Goal: Task Accomplishment & Management: Use online tool/utility

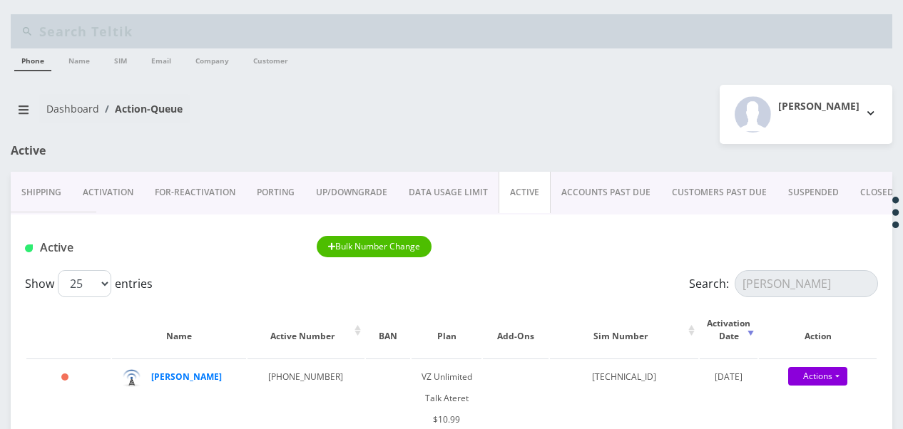
scroll to position [95, 0]
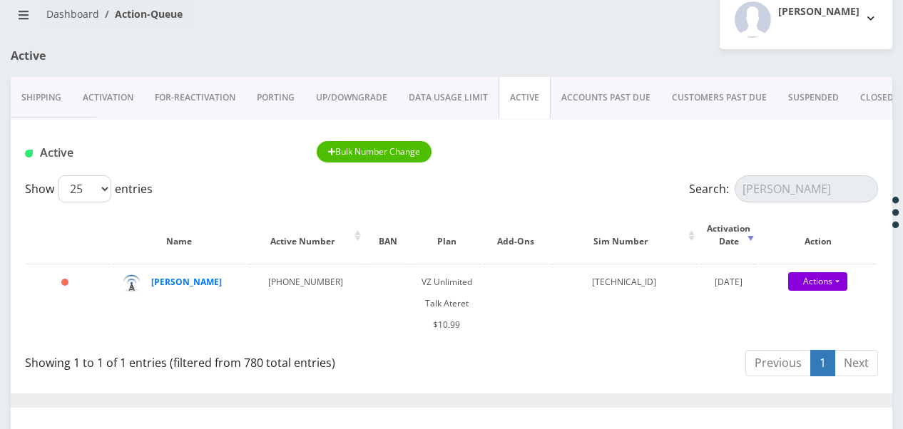
drag, startPoint x: 0, startPoint y: 0, endPoint x: 282, endPoint y: 98, distance: 299.1
click at [282, 98] on link "PORTING" at bounding box center [275, 97] width 59 height 41
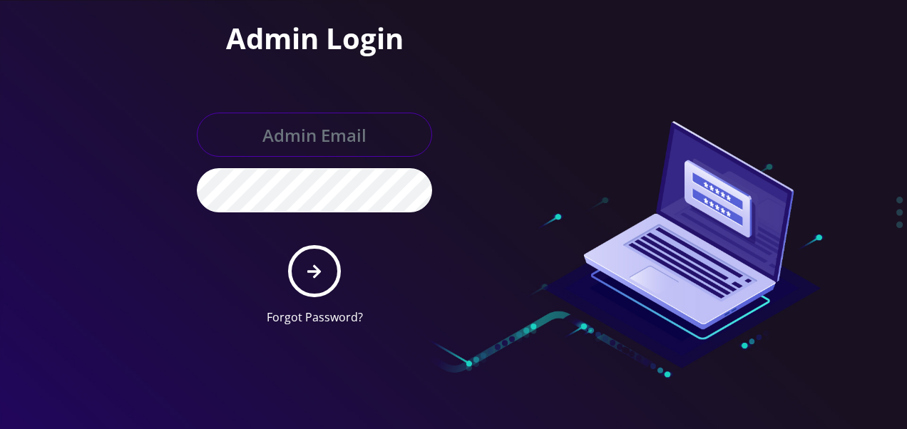
type input "[EMAIL_ADDRESS][DOMAIN_NAME]"
click at [337, 138] on input "[EMAIL_ADDRESS][DOMAIN_NAME]" at bounding box center [314, 135] width 235 height 44
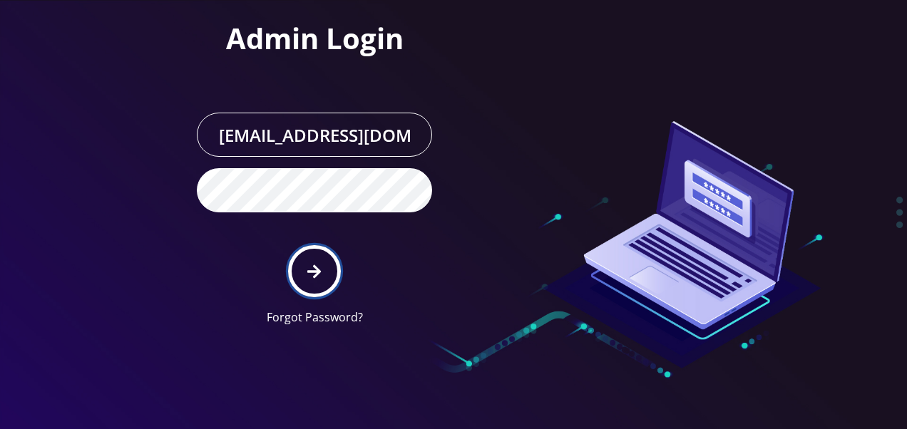
click at [313, 267] on icon "submit" at bounding box center [314, 272] width 14 height 16
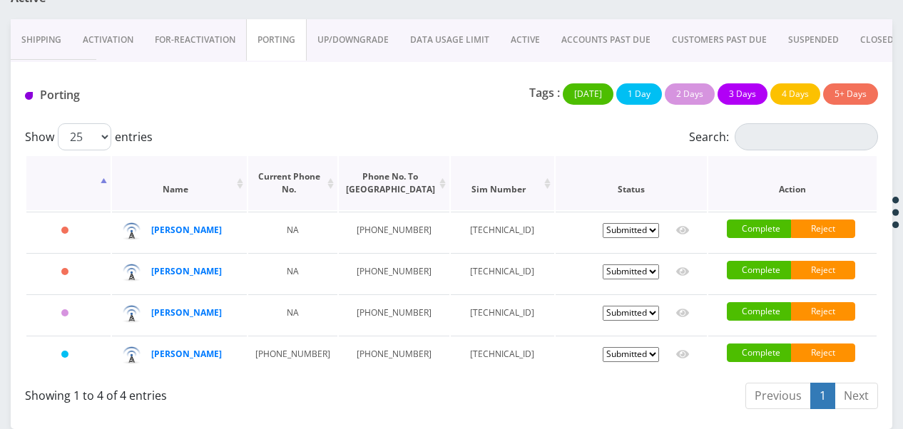
scroll to position [214, 0]
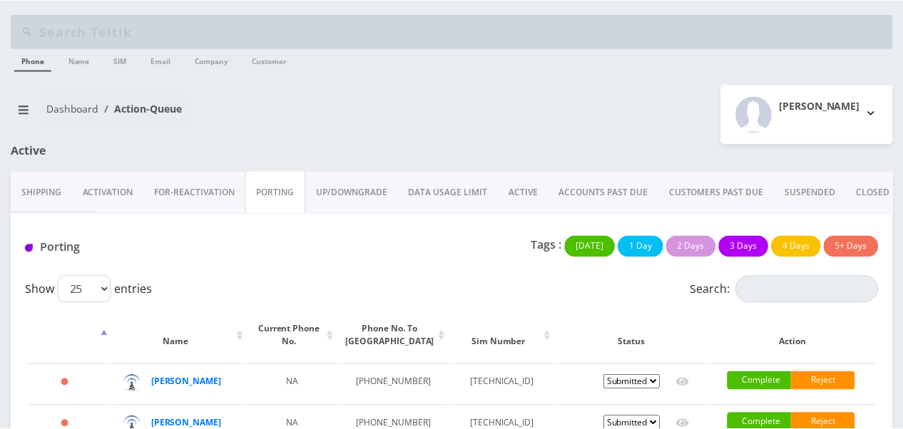
scroll to position [214, 0]
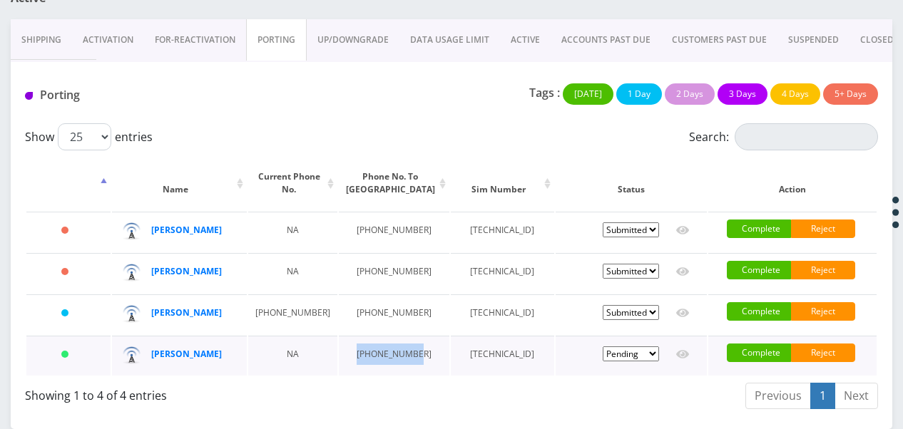
drag, startPoint x: 344, startPoint y: 345, endPoint x: 377, endPoint y: 367, distance: 39.6
click at [377, 367] on td "[PHONE_NUMBER]" at bounding box center [394, 356] width 111 height 40
drag, startPoint x: 377, startPoint y: 367, endPoint x: 362, endPoint y: 360, distance: 15.6
copy td "347-444-4033"
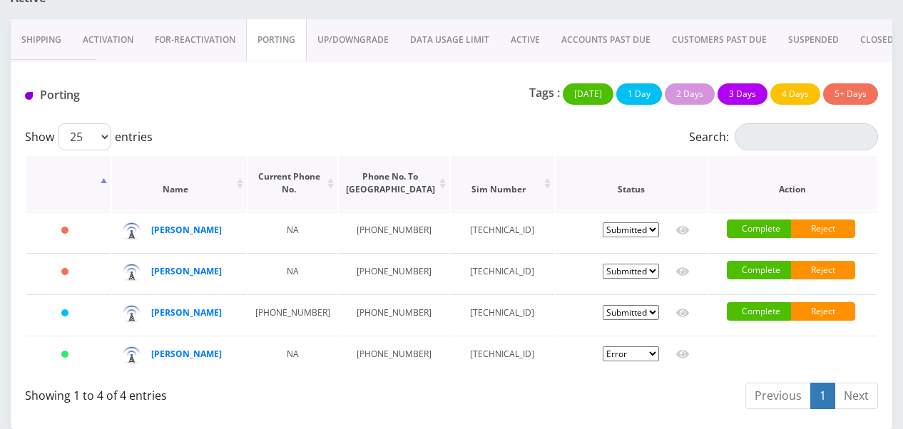
scroll to position [222, 0]
click at [646, 347] on select "Pending Submitted Error Cancelled" at bounding box center [631, 354] width 56 height 15
click at [566, 342] on td "Pending Submitted Error Cancelled" at bounding box center [631, 356] width 151 height 40
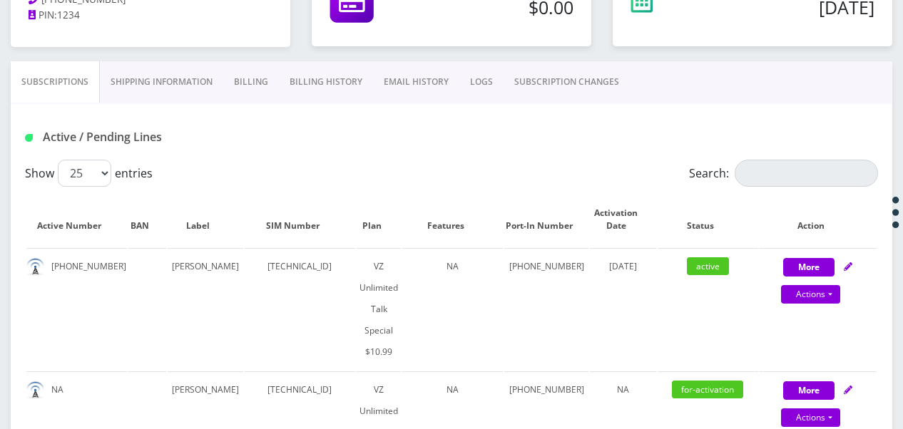
scroll to position [285, 0]
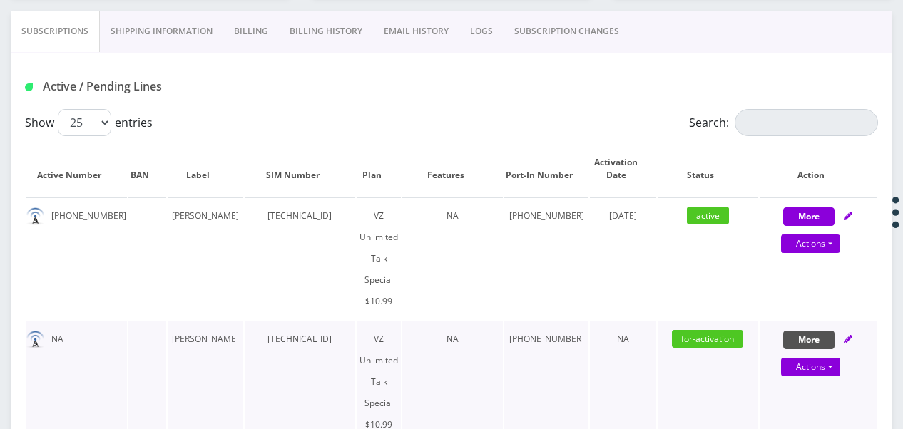
click at [796, 331] on button "More" at bounding box center [808, 340] width 51 height 19
select select "472"
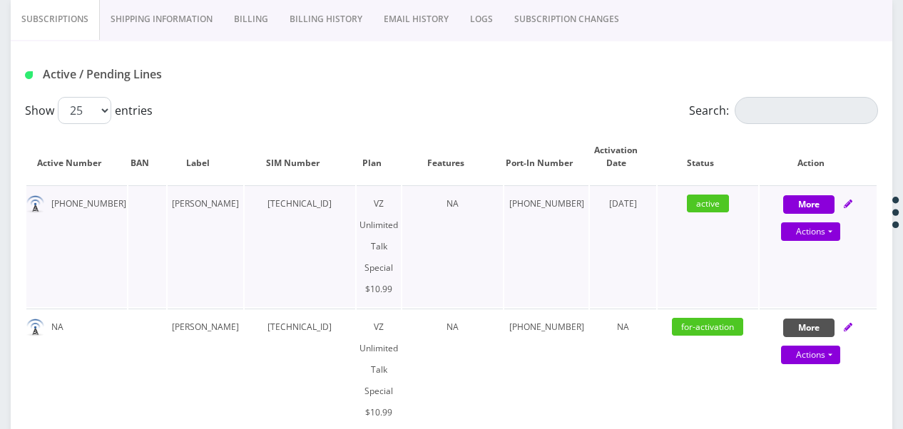
scroll to position [499, 0]
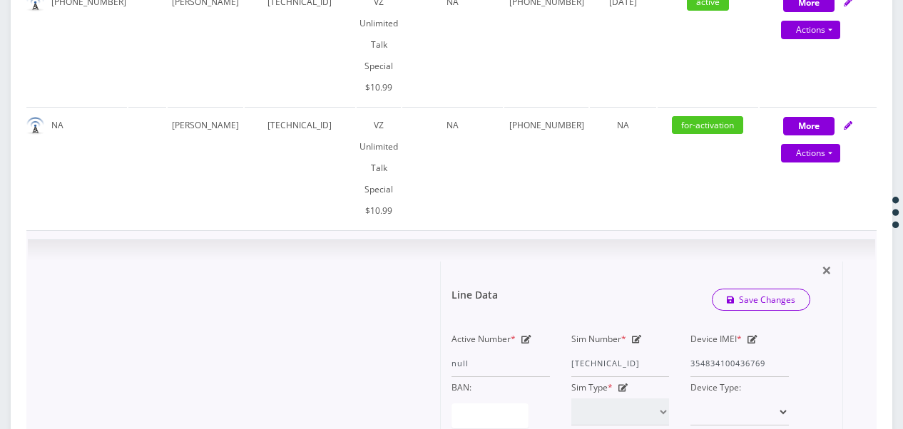
click at [753, 335] on icon at bounding box center [753, 339] width 10 height 9
paste input "9127351"
type input "354834109127351"
click at [768, 289] on link "Save Changes" at bounding box center [761, 300] width 99 height 22
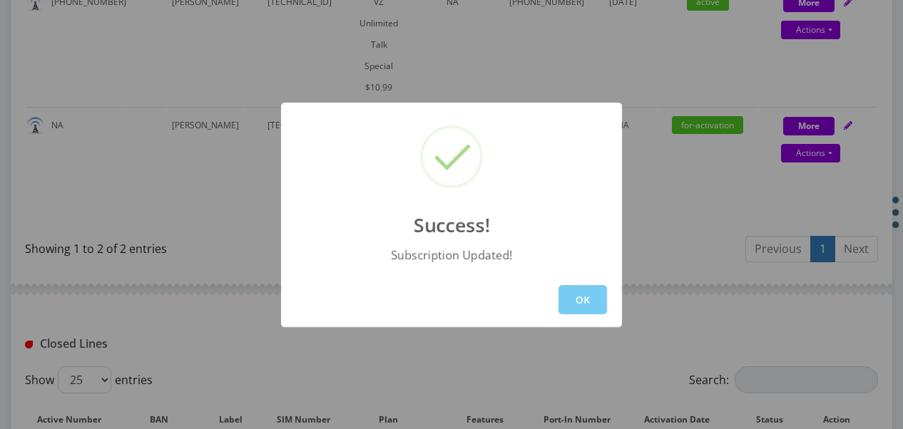
click at [589, 297] on button "OK" at bounding box center [583, 299] width 49 height 29
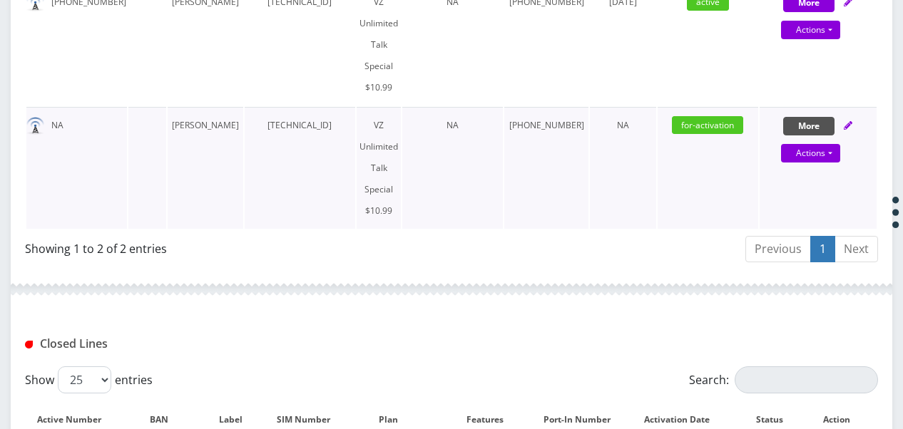
click at [821, 117] on button "More" at bounding box center [808, 126] width 51 height 19
select select "472"
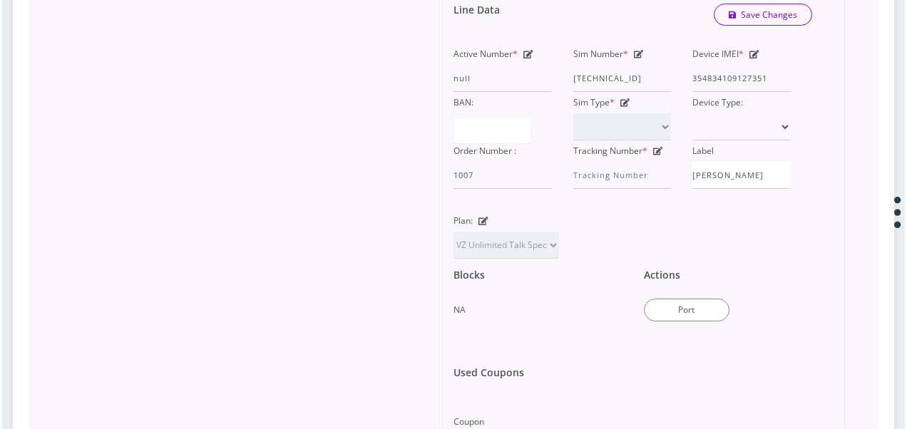
scroll to position [856, 0]
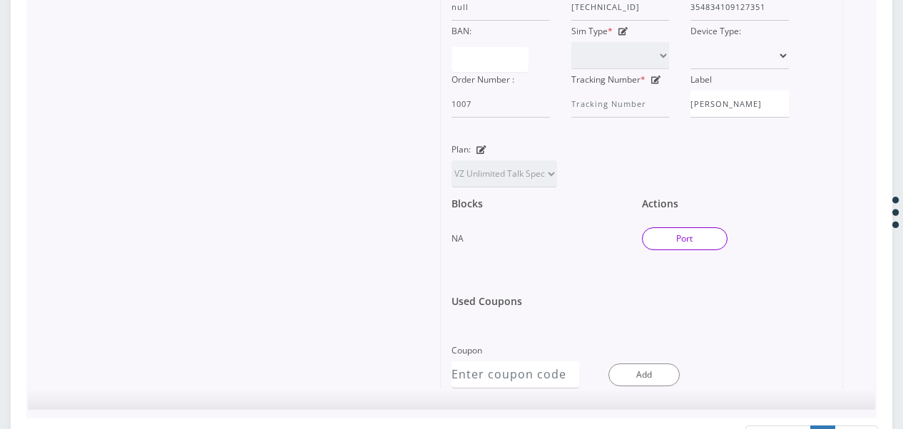
click at [693, 228] on button "Port" at bounding box center [685, 239] width 86 height 23
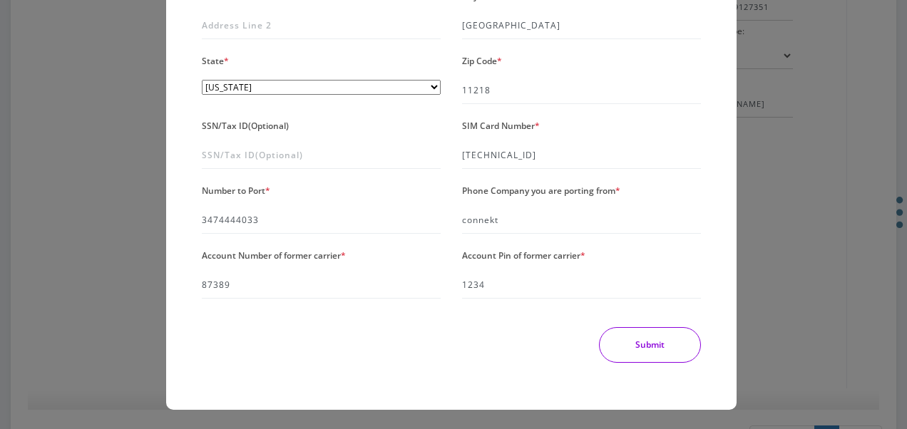
click at [648, 355] on button "Submit" at bounding box center [650, 345] width 102 height 36
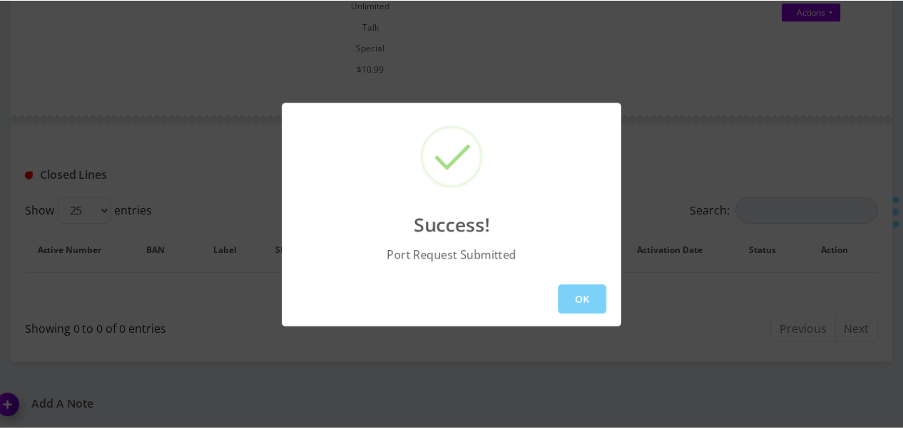
scroll to position [668, 0]
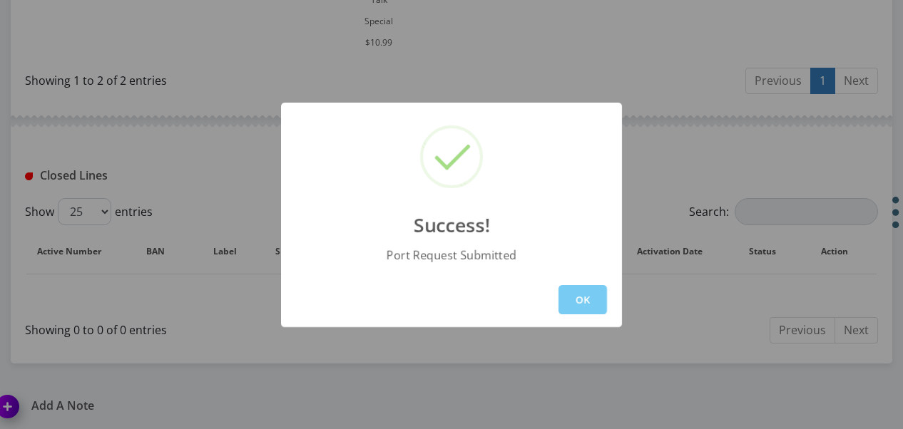
click at [579, 311] on button "OK" at bounding box center [583, 299] width 49 height 29
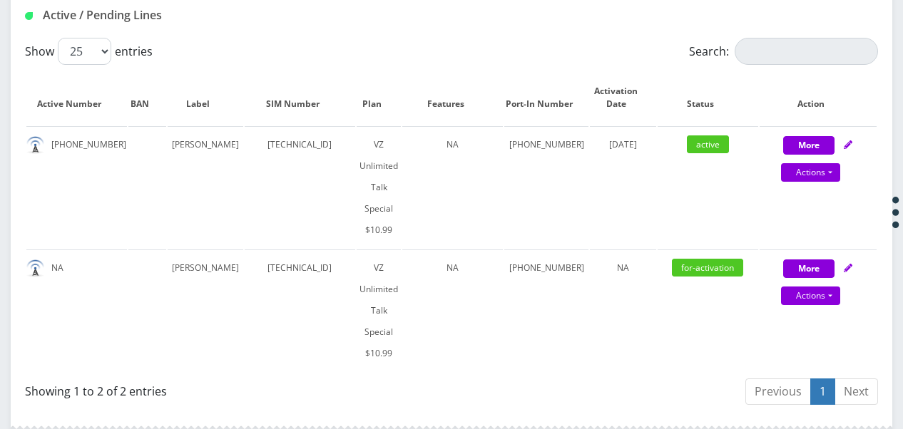
scroll to position [143, 0]
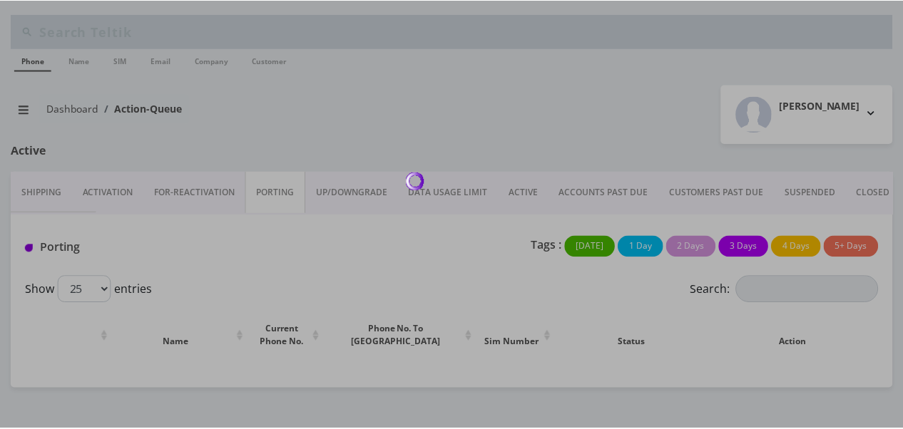
scroll to position [222, 0]
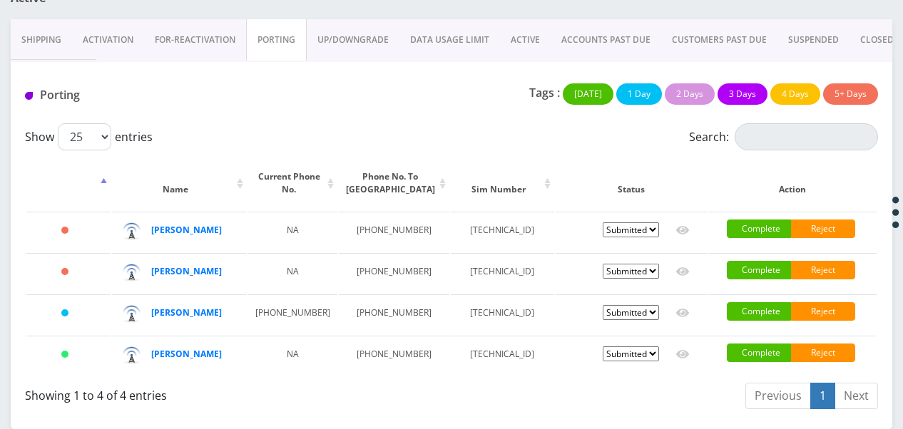
scroll to position [79, 0]
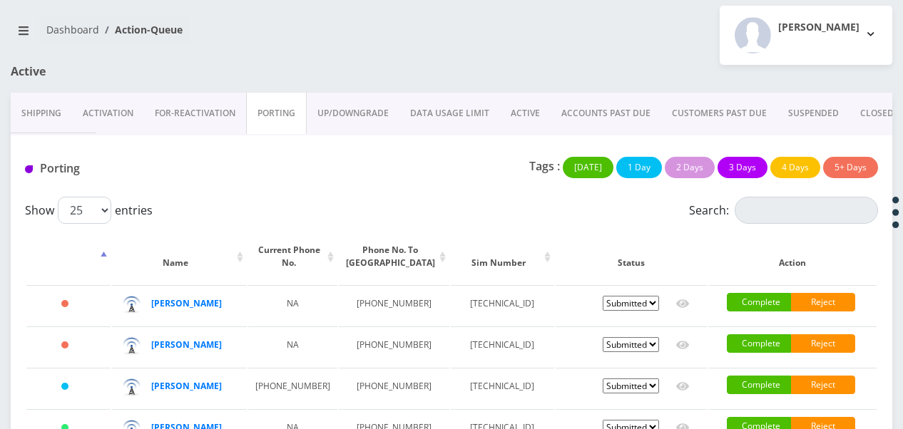
click at [529, 105] on link "ACTIVE" at bounding box center [525, 113] width 51 height 41
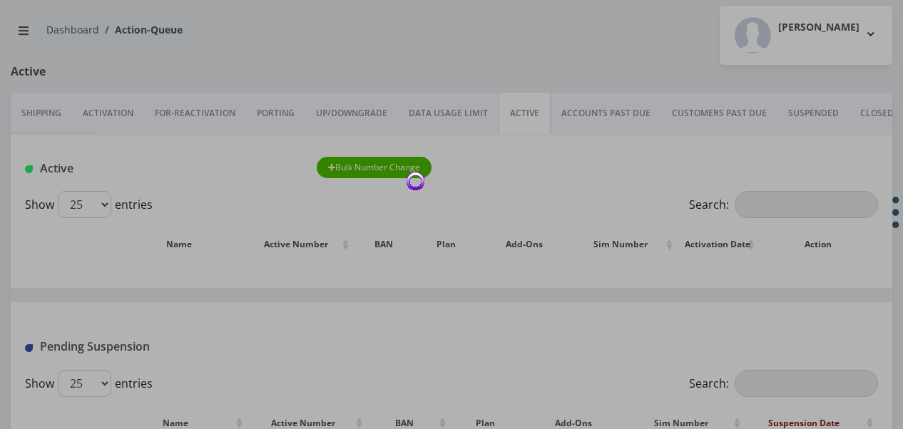
click at [761, 212] on div at bounding box center [451, 214] width 903 height 429
click at [505, 64] on div at bounding box center [451, 214] width 903 height 429
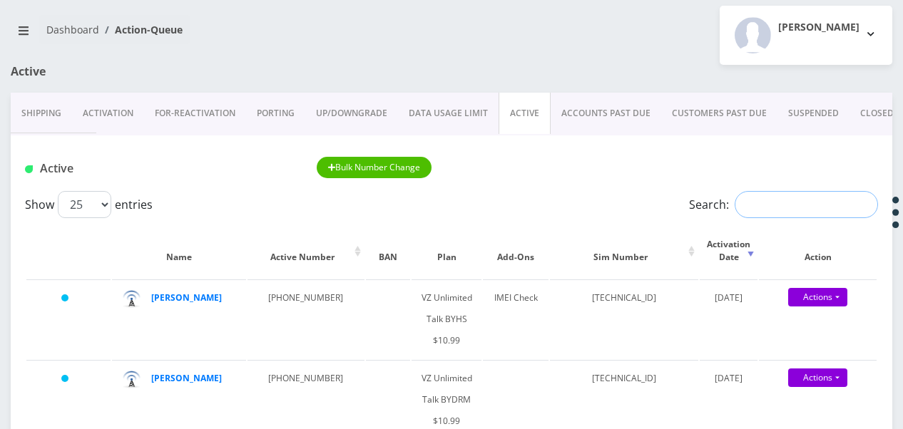
click at [762, 204] on input "Search:" at bounding box center [806, 204] width 143 height 27
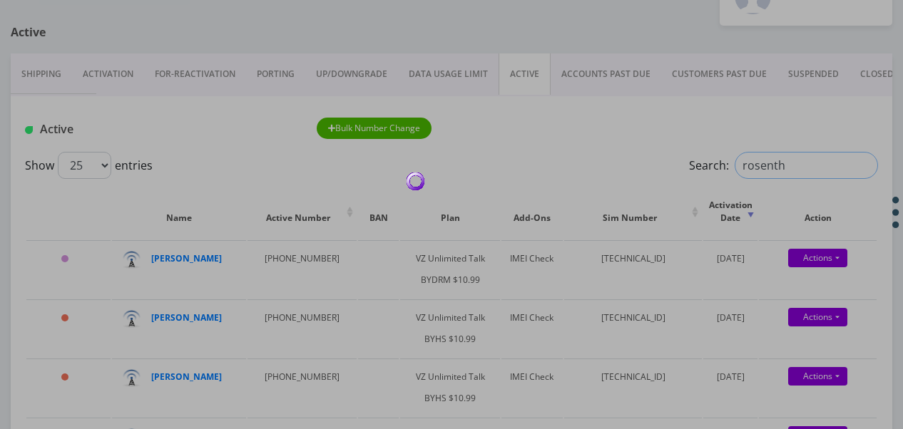
scroll to position [151, 0]
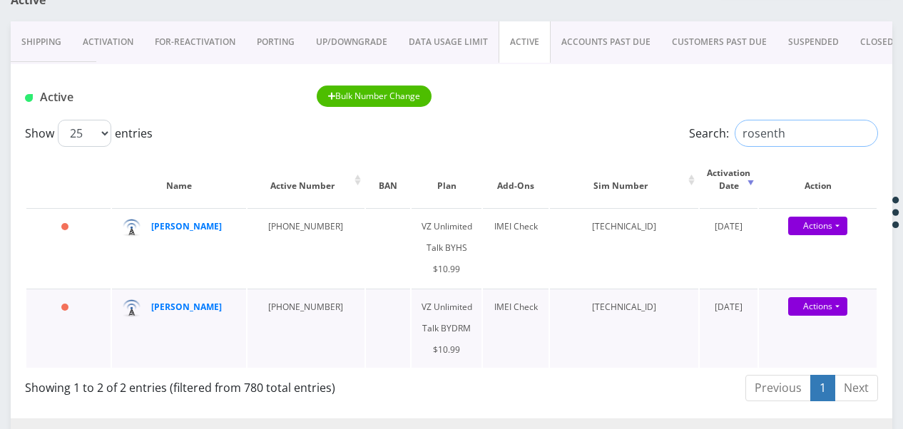
type input "rosenth"
click at [850, 309] on div "Actions Suspend Close Get Usage Swap Sim" at bounding box center [818, 307] width 118 height 21
click at [847, 307] on div "Actions Suspend Close Get Usage Swap Sim" at bounding box center [818, 307] width 118 height 21
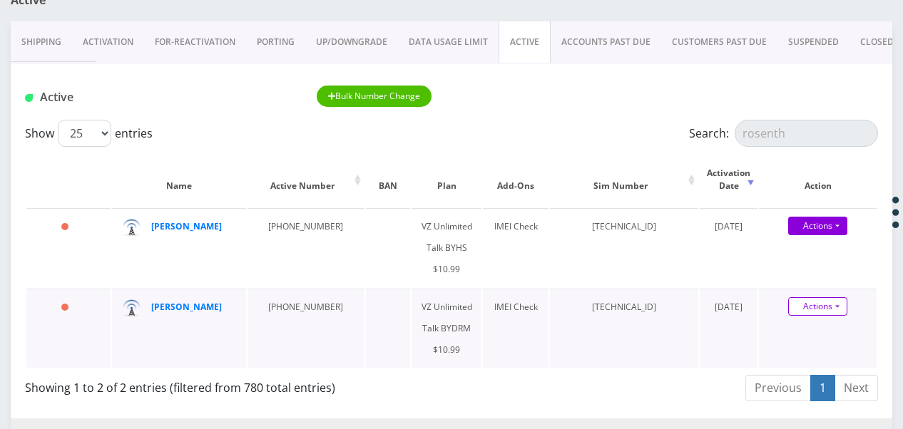
click at [844, 307] on link "Actions" at bounding box center [817, 306] width 59 height 19
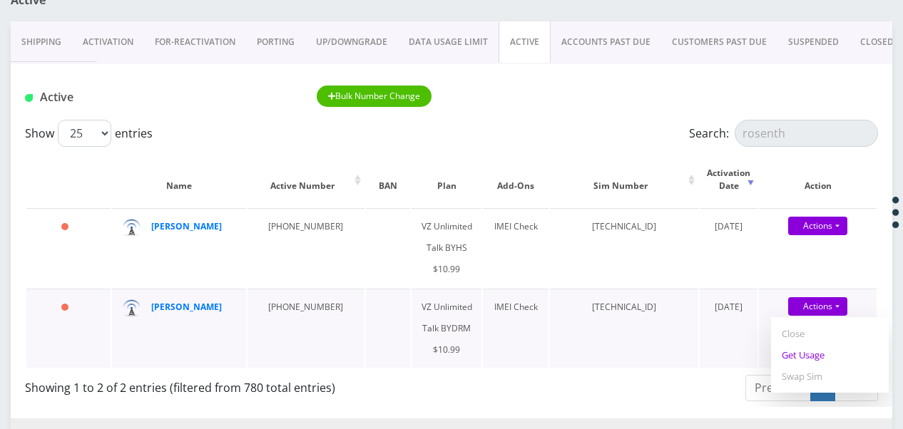
click at [832, 345] on link "Get Usage" at bounding box center [830, 355] width 118 height 21
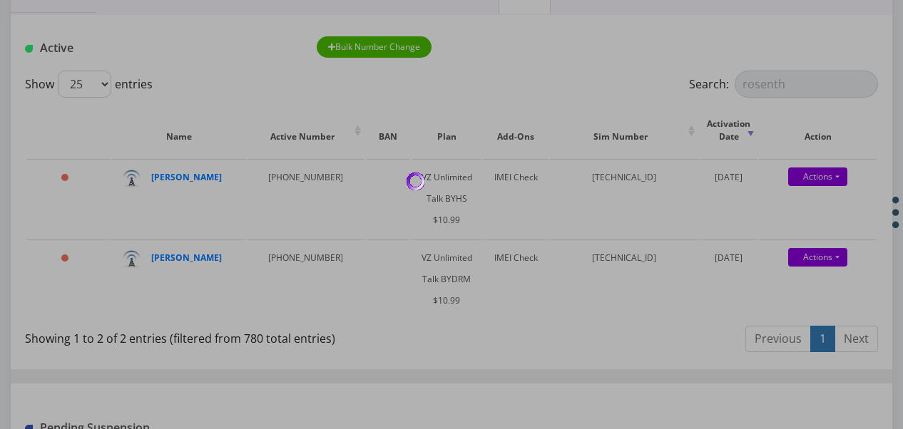
scroll to position [222, 0]
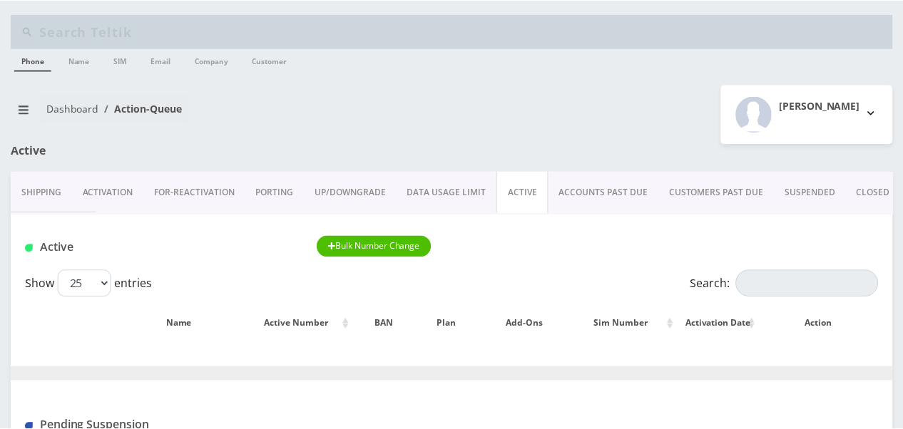
scroll to position [222, 0]
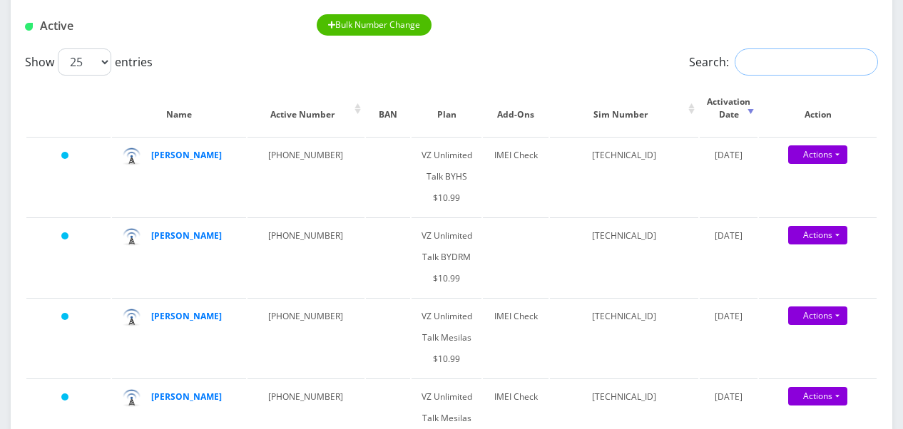
click at [745, 50] on input "Search:" at bounding box center [806, 62] width 143 height 27
type input "rosenth"
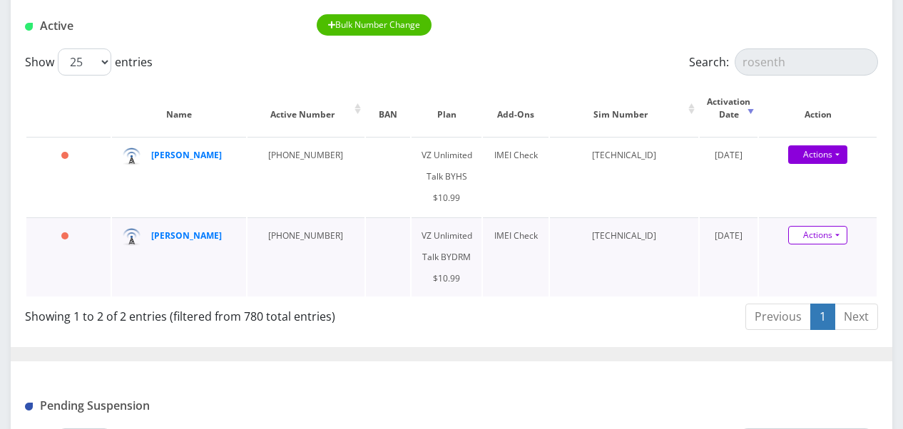
click at [834, 229] on link "Actions" at bounding box center [817, 235] width 59 height 19
click at [824, 278] on link "Get Usage" at bounding box center [830, 283] width 118 height 21
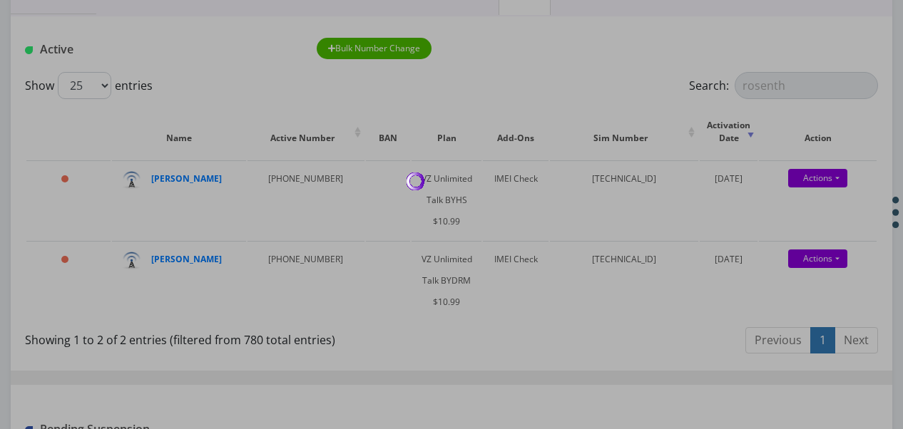
scroll to position [214, 0]
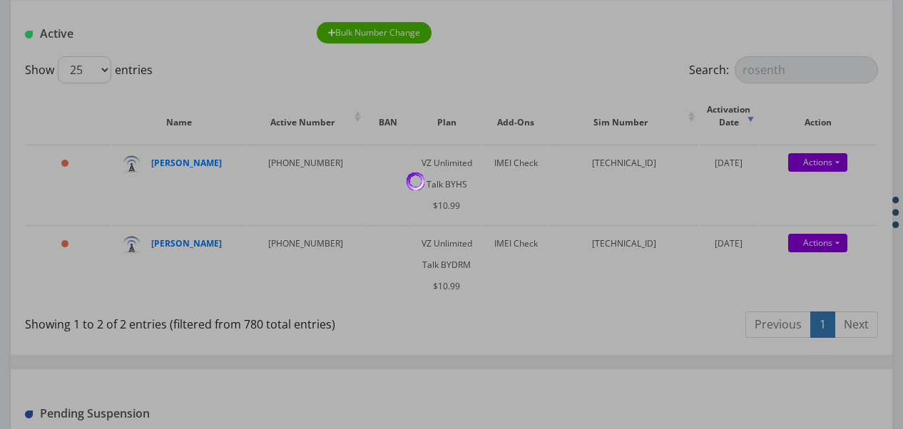
click at [195, 240] on div at bounding box center [451, 214] width 903 height 429
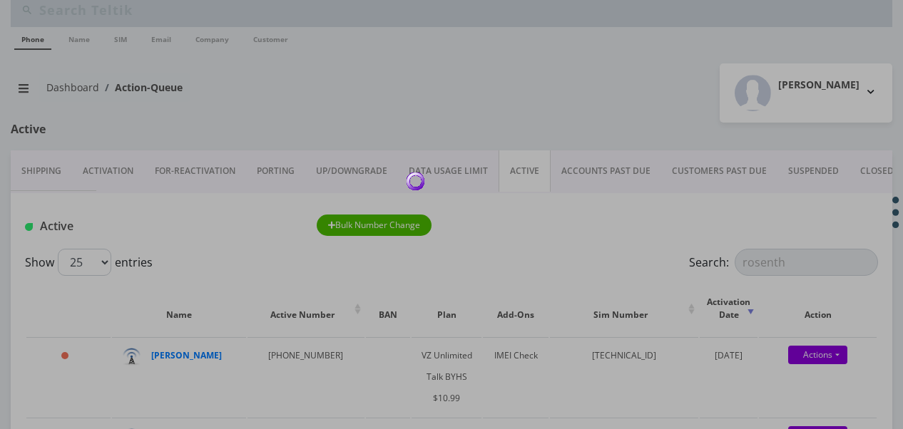
scroll to position [0, 0]
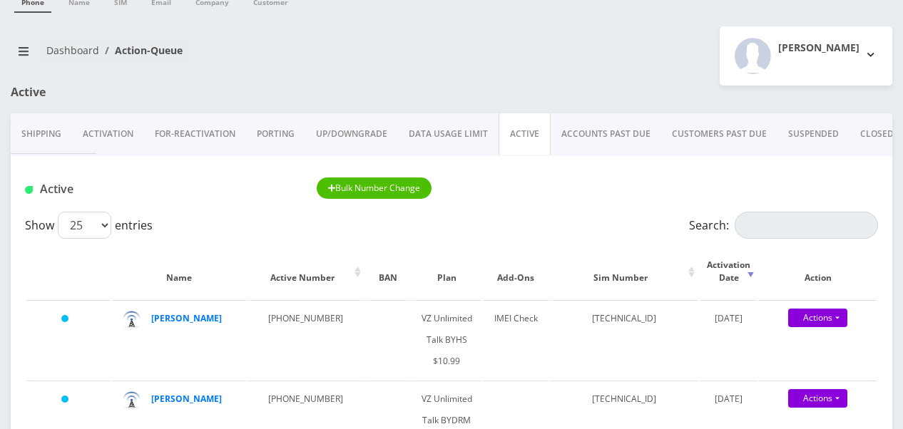
scroll to position [71, 0]
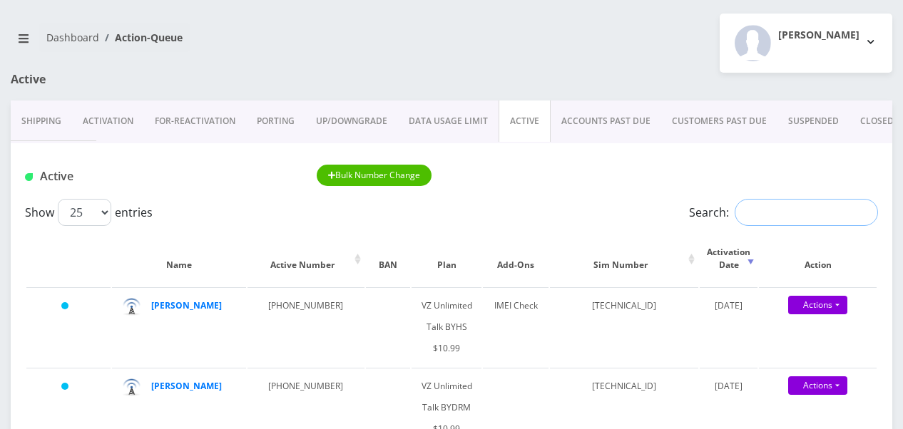
click at [758, 211] on input "Search:" at bounding box center [806, 212] width 143 height 27
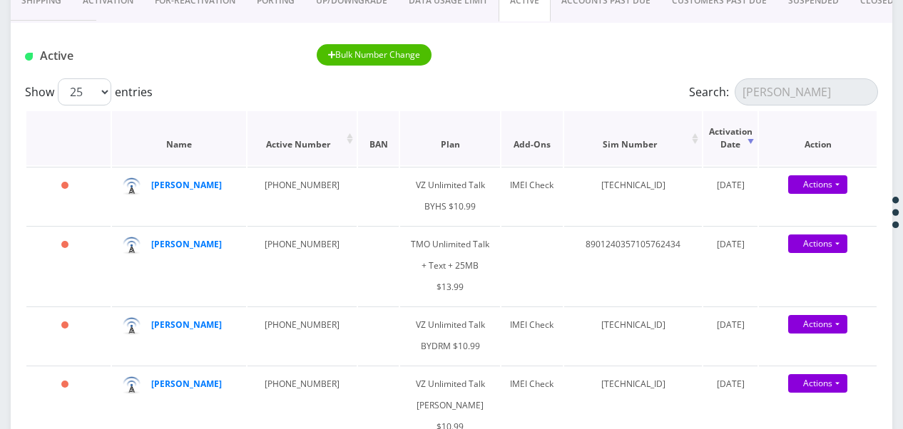
scroll to position [214, 0]
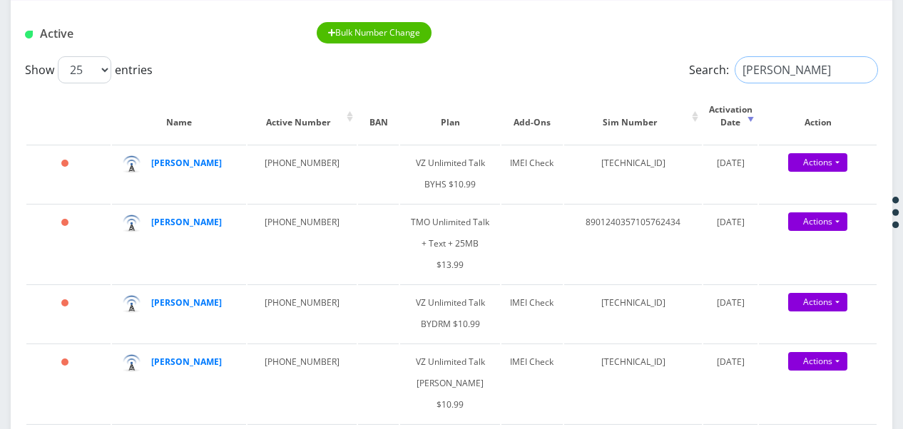
drag, startPoint x: 767, startPoint y: 79, endPoint x: 697, endPoint y: 71, distance: 70.3
click at [697, 71] on label "Search: rosen" at bounding box center [783, 69] width 189 height 27
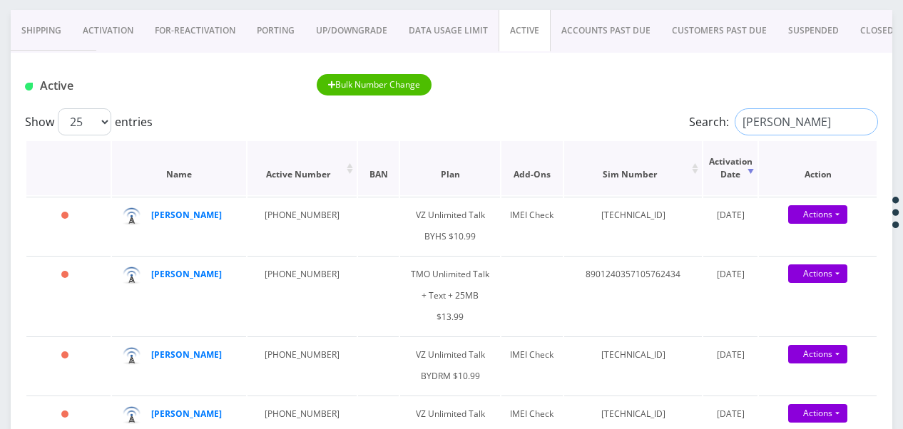
scroll to position [143, 0]
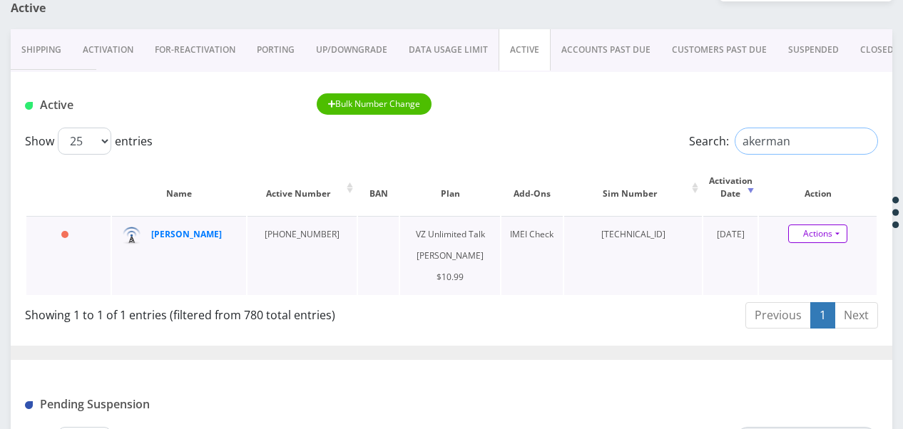
type input "akerman"
click at [837, 234] on link "Actions" at bounding box center [817, 234] width 59 height 19
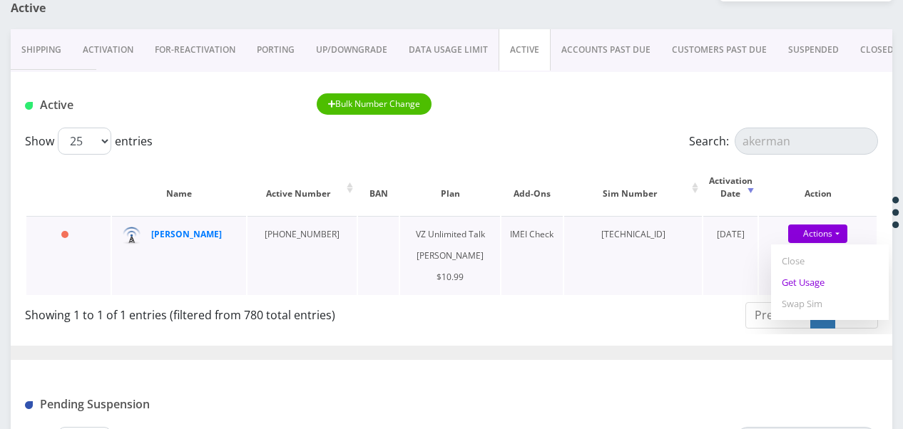
click at [825, 280] on link "Get Usage" at bounding box center [830, 282] width 118 height 21
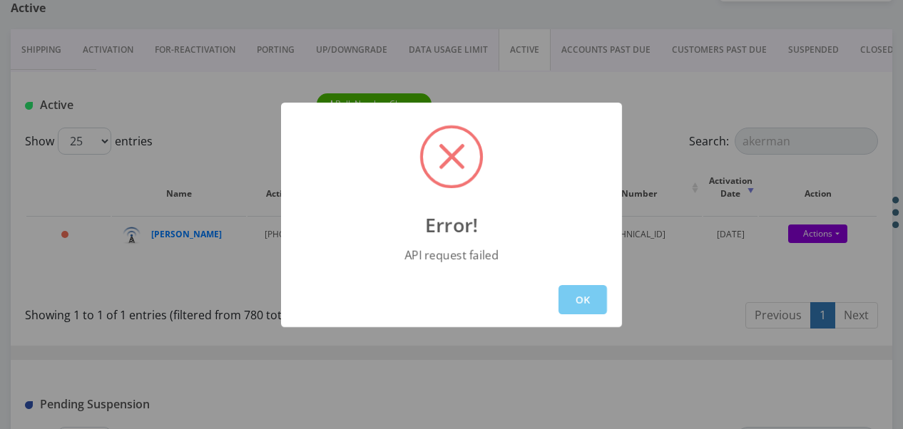
click at [598, 300] on button "OK" at bounding box center [583, 299] width 49 height 29
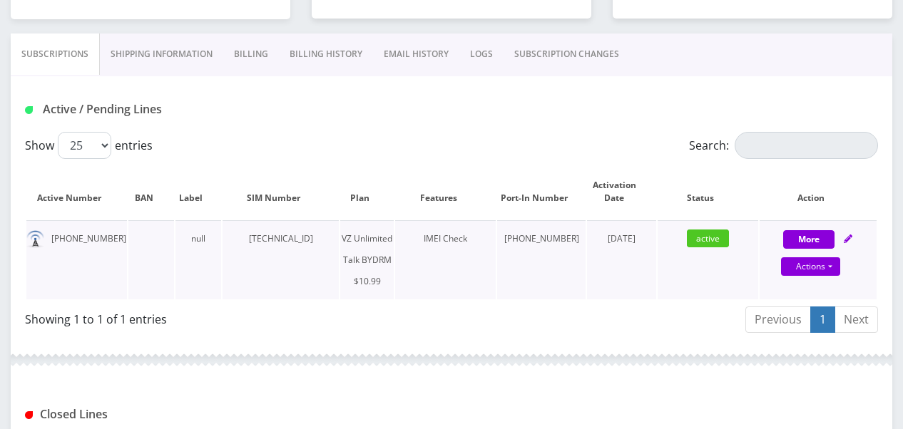
scroll to position [285, 0]
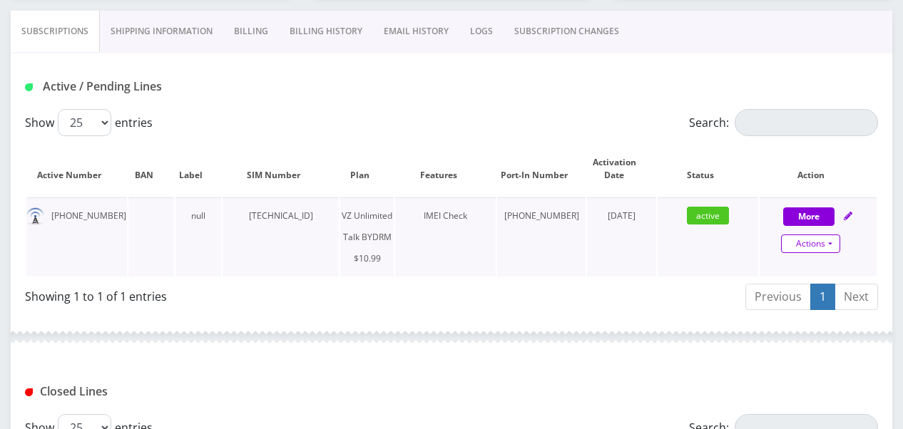
click at [836, 235] on link "Actions" at bounding box center [810, 244] width 59 height 19
select select "469"
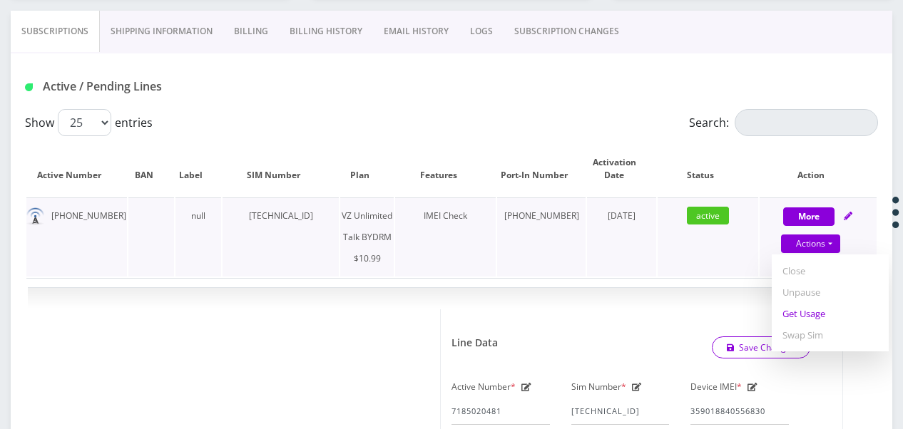
click at [820, 312] on link "Get Usage" at bounding box center [830, 313] width 117 height 21
select select "469"
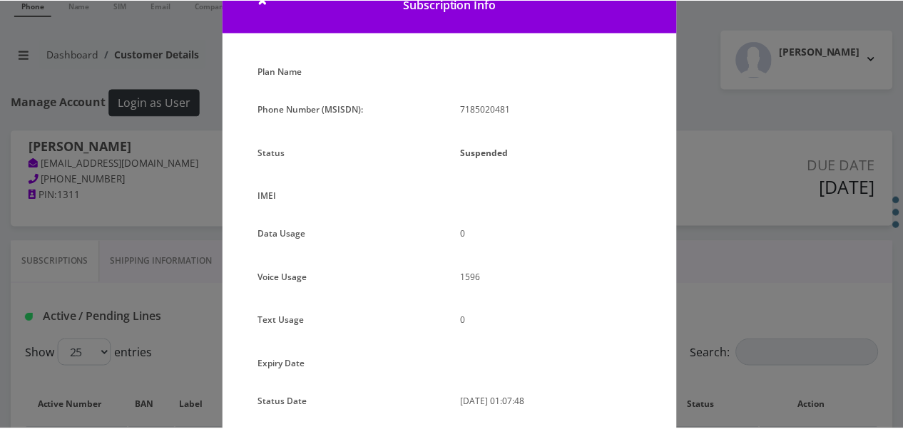
scroll to position [86, 0]
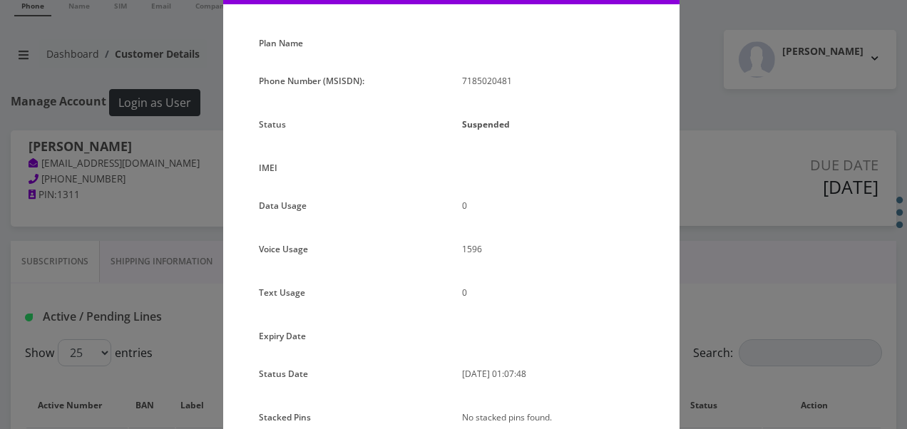
click at [739, 224] on div "× Subscription Info Plan Name Phone Number (MSISDN): 7185020481 Status Suspende…" at bounding box center [453, 214] width 907 height 429
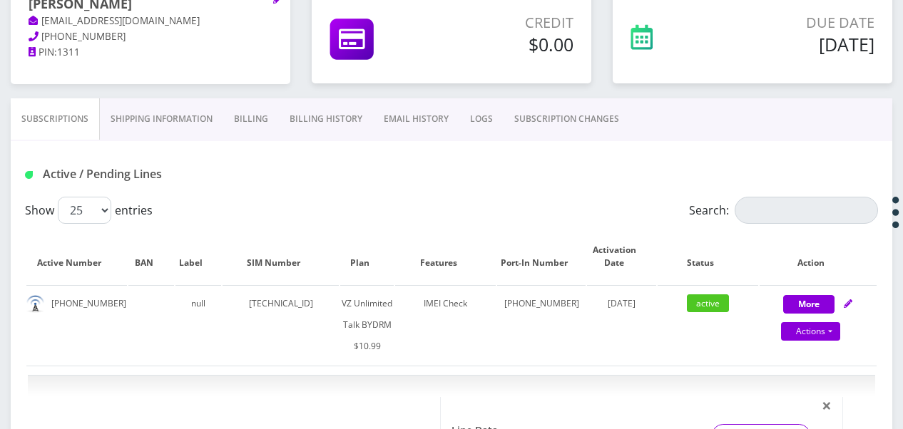
scroll to position [126, 0]
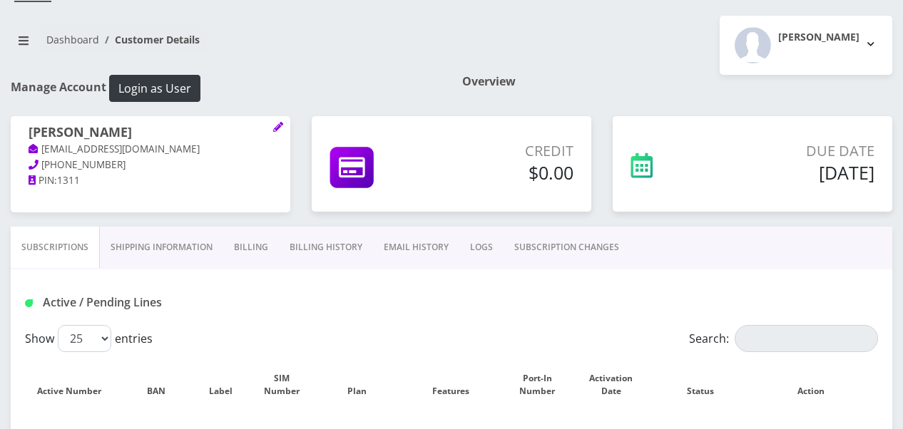
scroll to position [214, 0]
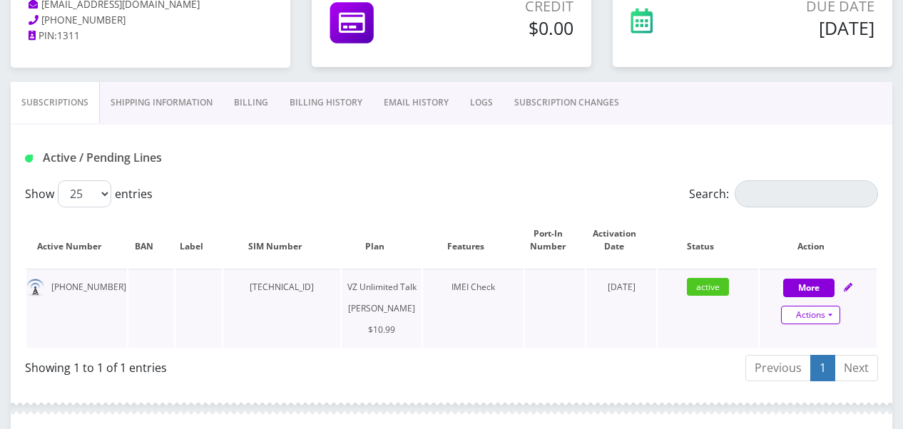
click at [833, 317] on link "Actions" at bounding box center [810, 315] width 59 height 19
select select "366"
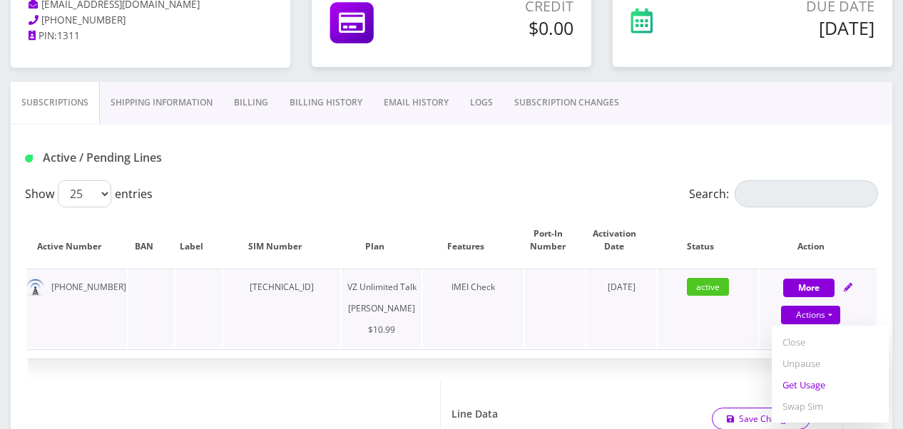
click at [827, 382] on link "Get Usage" at bounding box center [830, 384] width 117 height 21
select select "366"
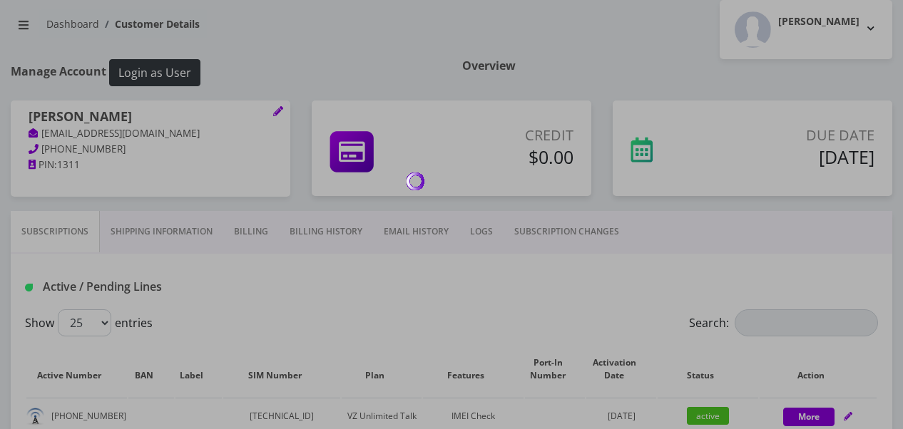
scroll to position [71, 0]
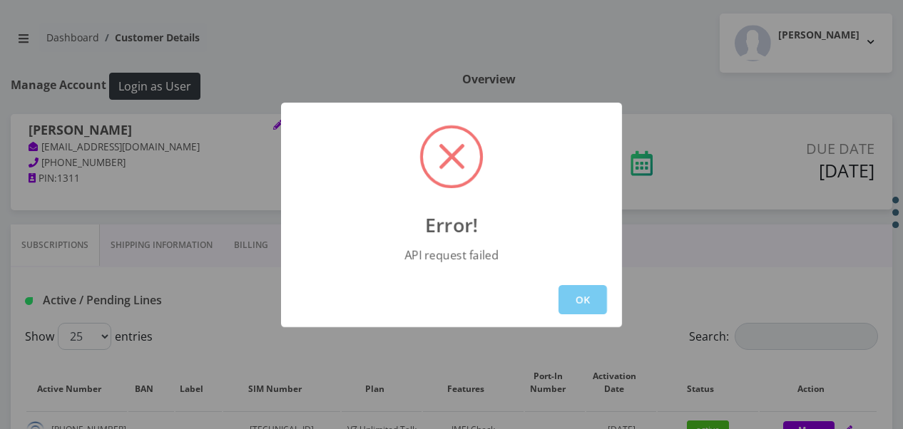
click at [571, 301] on button "OK" at bounding box center [583, 299] width 49 height 29
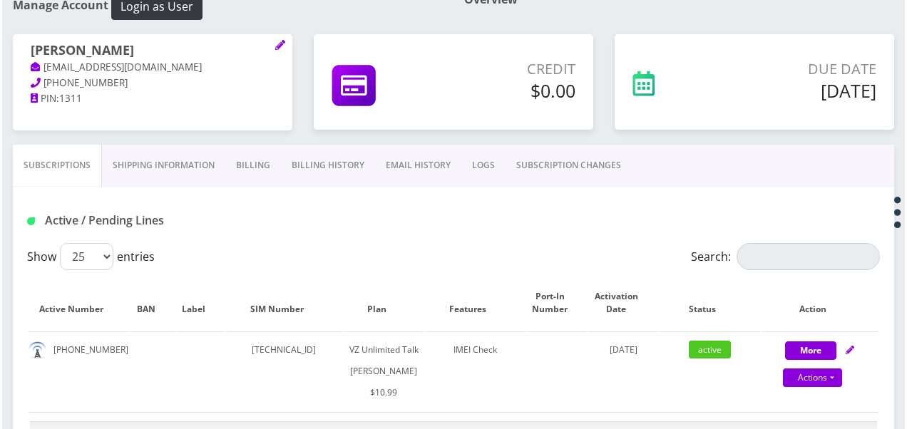
scroll to position [214, 0]
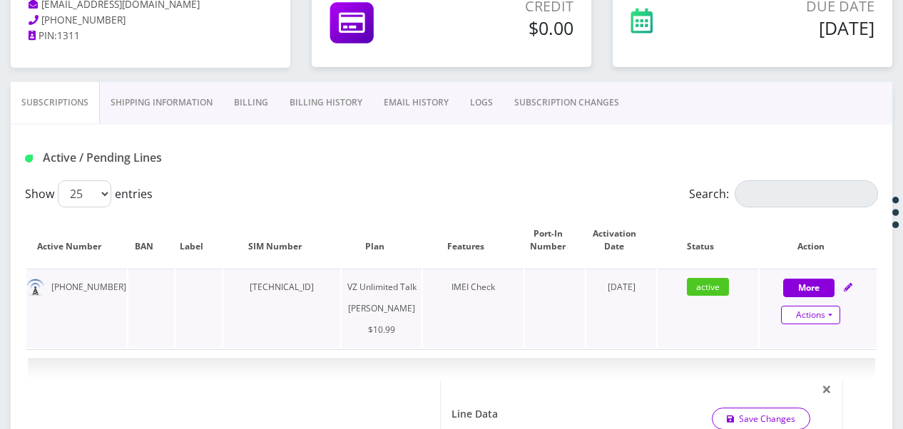
click at [835, 317] on link "Actions" at bounding box center [810, 315] width 59 height 19
click at [800, 385] on link "Get Usage" at bounding box center [830, 384] width 117 height 21
select select "366"
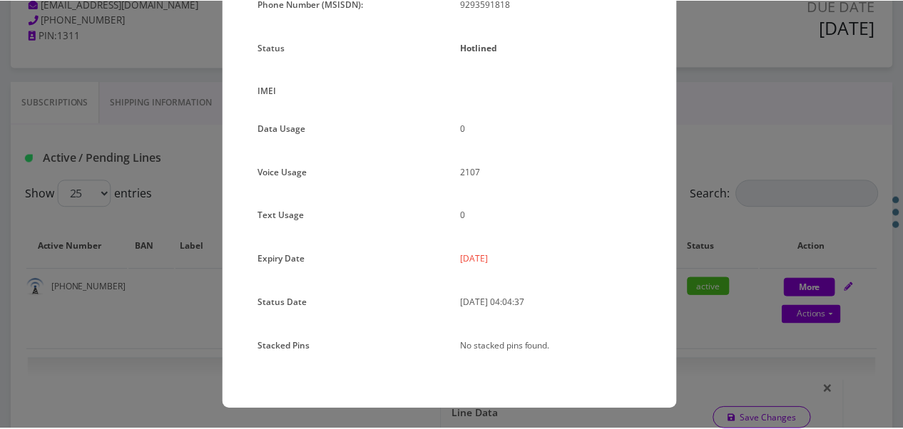
scroll to position [26, 0]
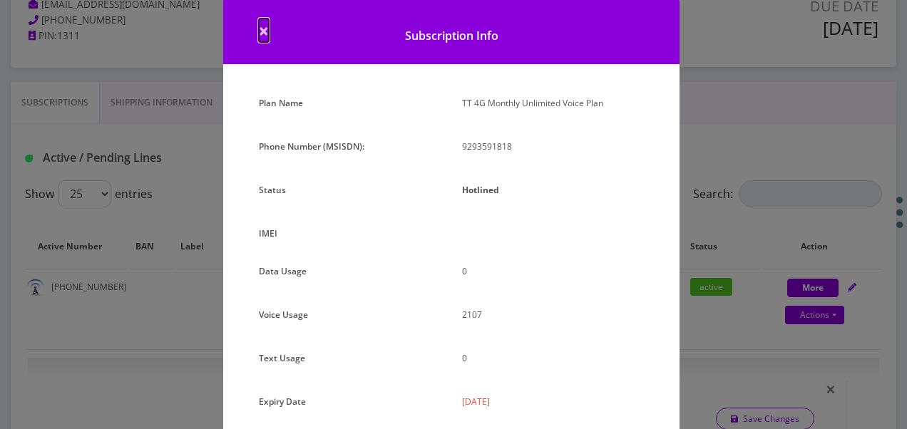
click at [262, 32] on span "×" at bounding box center [264, 31] width 10 height 24
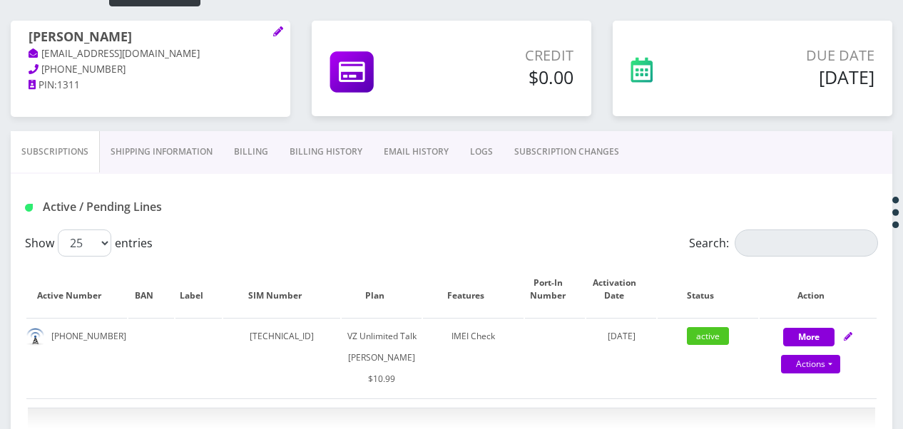
scroll to position [143, 0]
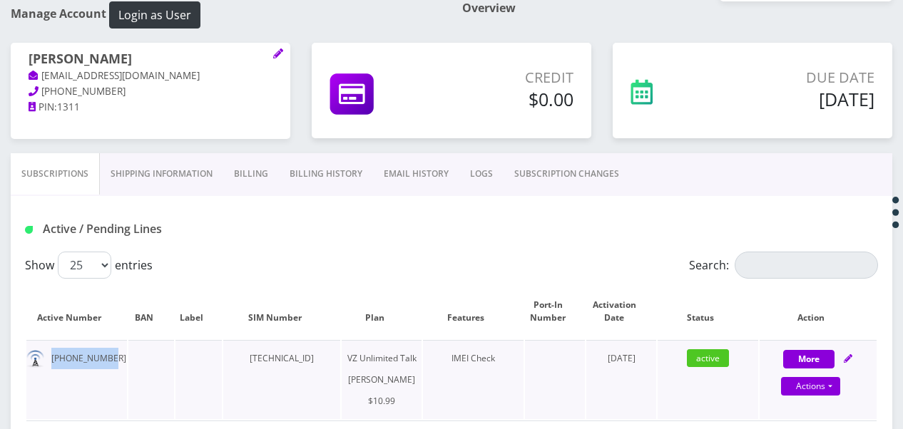
drag, startPoint x: 53, startPoint y: 355, endPoint x: 113, endPoint y: 354, distance: 59.9
click at [113, 354] on td "929-359-1818" at bounding box center [76, 379] width 101 height 79
drag, startPoint x: 113, startPoint y: 354, endPoint x: 83, endPoint y: 356, distance: 30.0
copy td "929-359-1818"
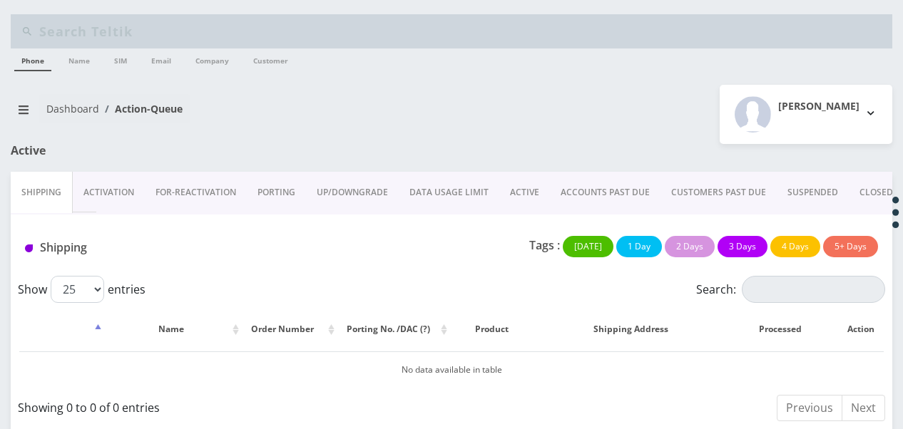
scroll to position [11, 0]
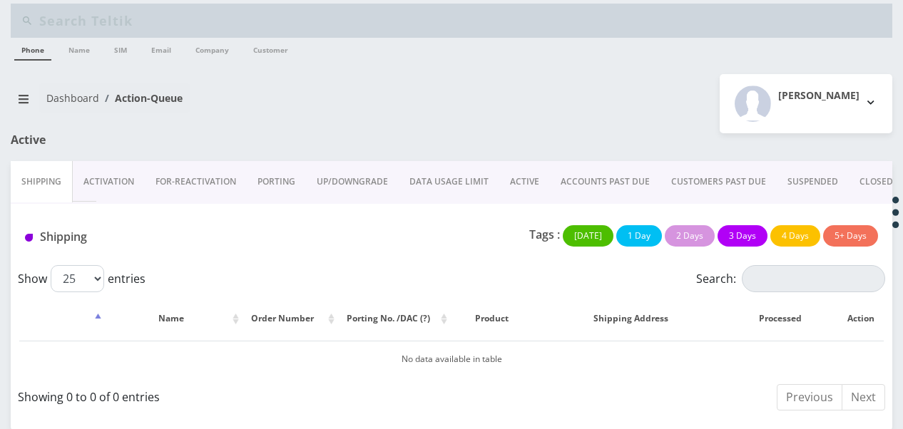
click at [521, 165] on link "ACTIVE" at bounding box center [524, 181] width 51 height 41
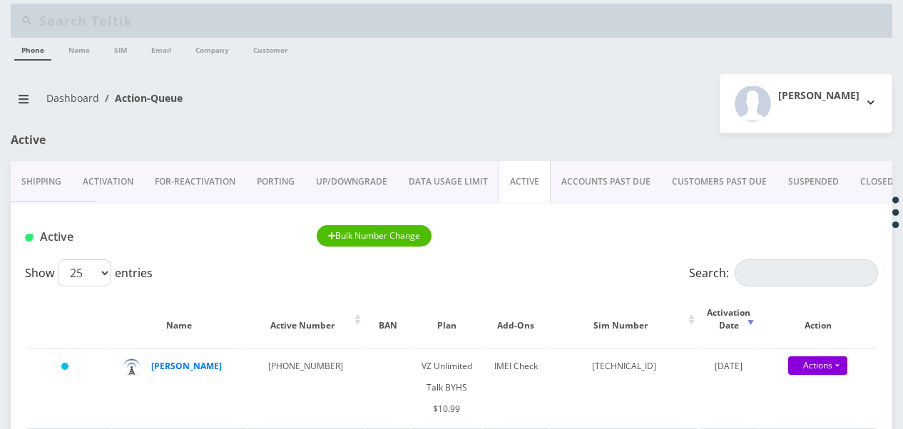
click at [763, 258] on div "Active Bulk Number Change" at bounding box center [452, 232] width 882 height 56
click at [789, 260] on input "Search:" at bounding box center [806, 273] width 143 height 27
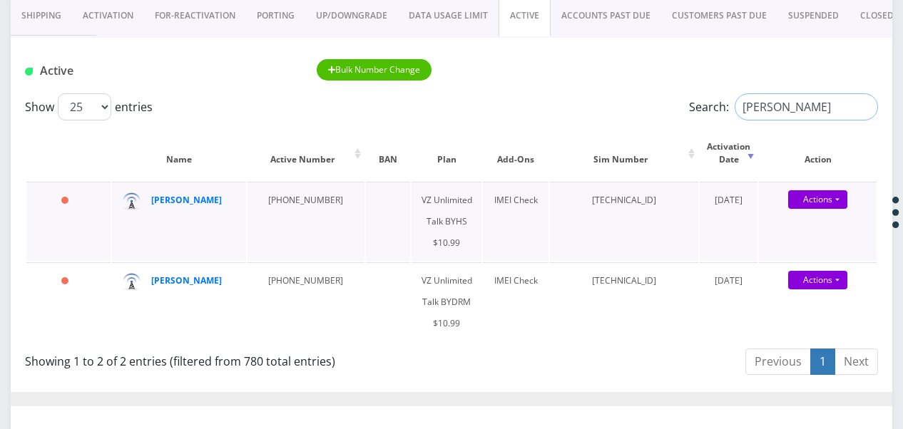
scroll to position [367, 0]
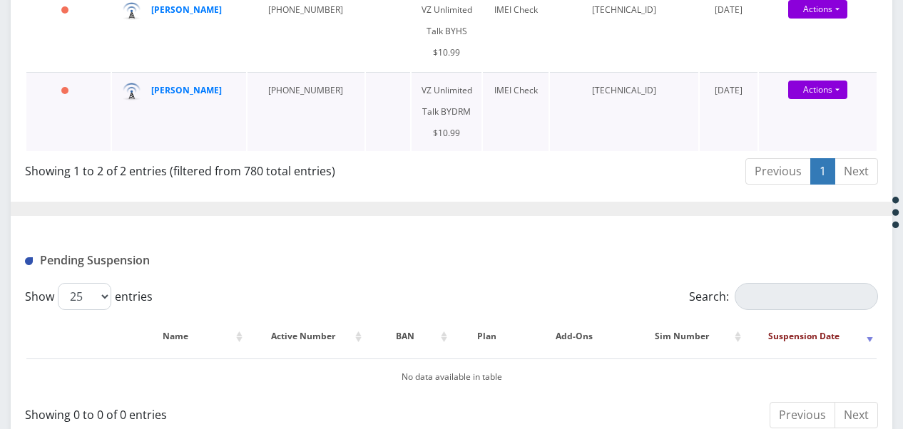
type input "[PERSON_NAME]"
drag, startPoint x: 255, startPoint y: 91, endPoint x: 315, endPoint y: 98, distance: 60.3
click at [315, 98] on td "[PHONE_NUMBER]" at bounding box center [306, 111] width 117 height 79
drag, startPoint x: 315, startPoint y: 98, endPoint x: 304, endPoint y: 91, distance: 13.1
copy td "[PHONE_NUMBER]"
